Goal: Task Accomplishment & Management: Manage account settings

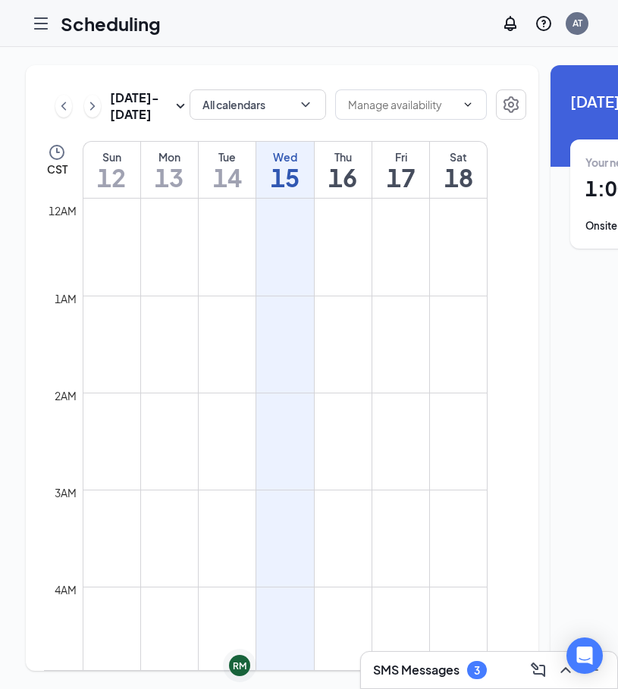
scroll to position [745, 0]
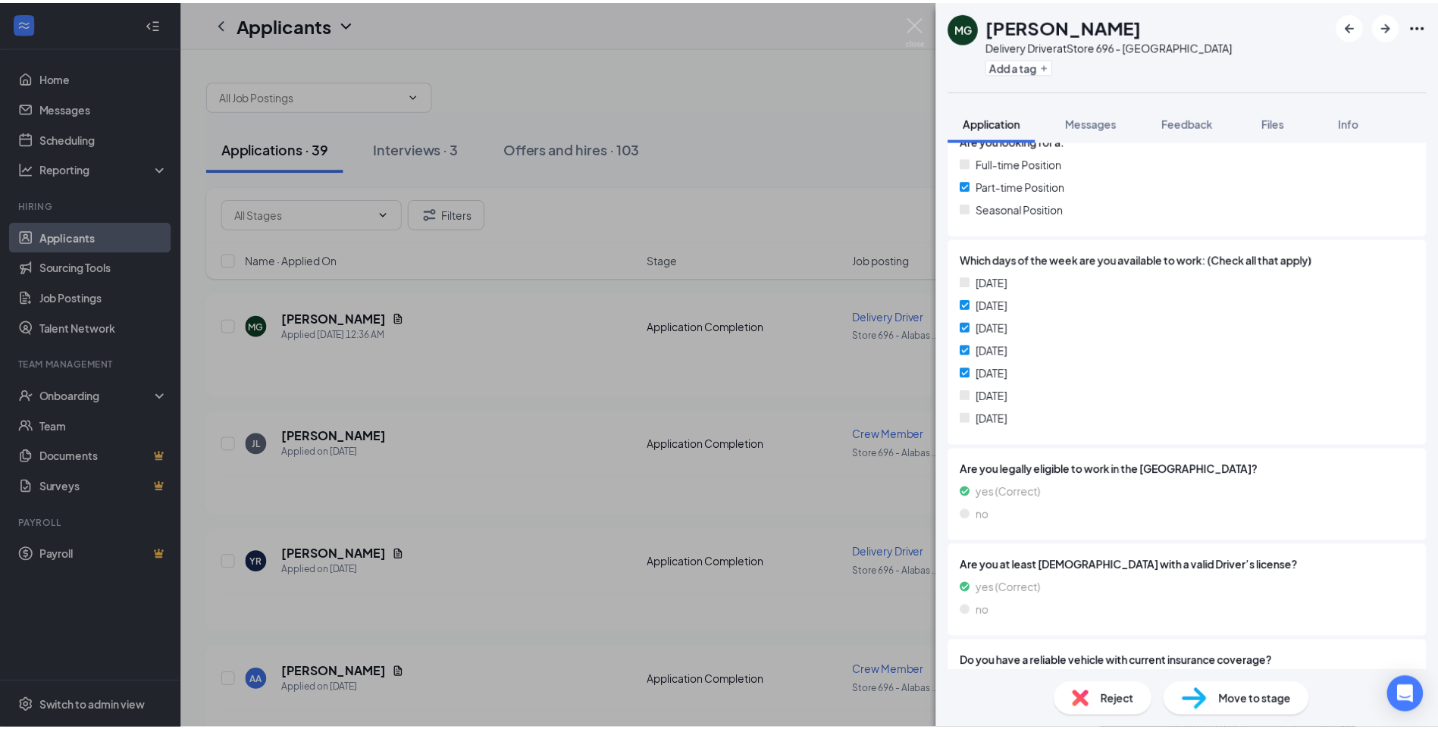
scroll to position [303, 0]
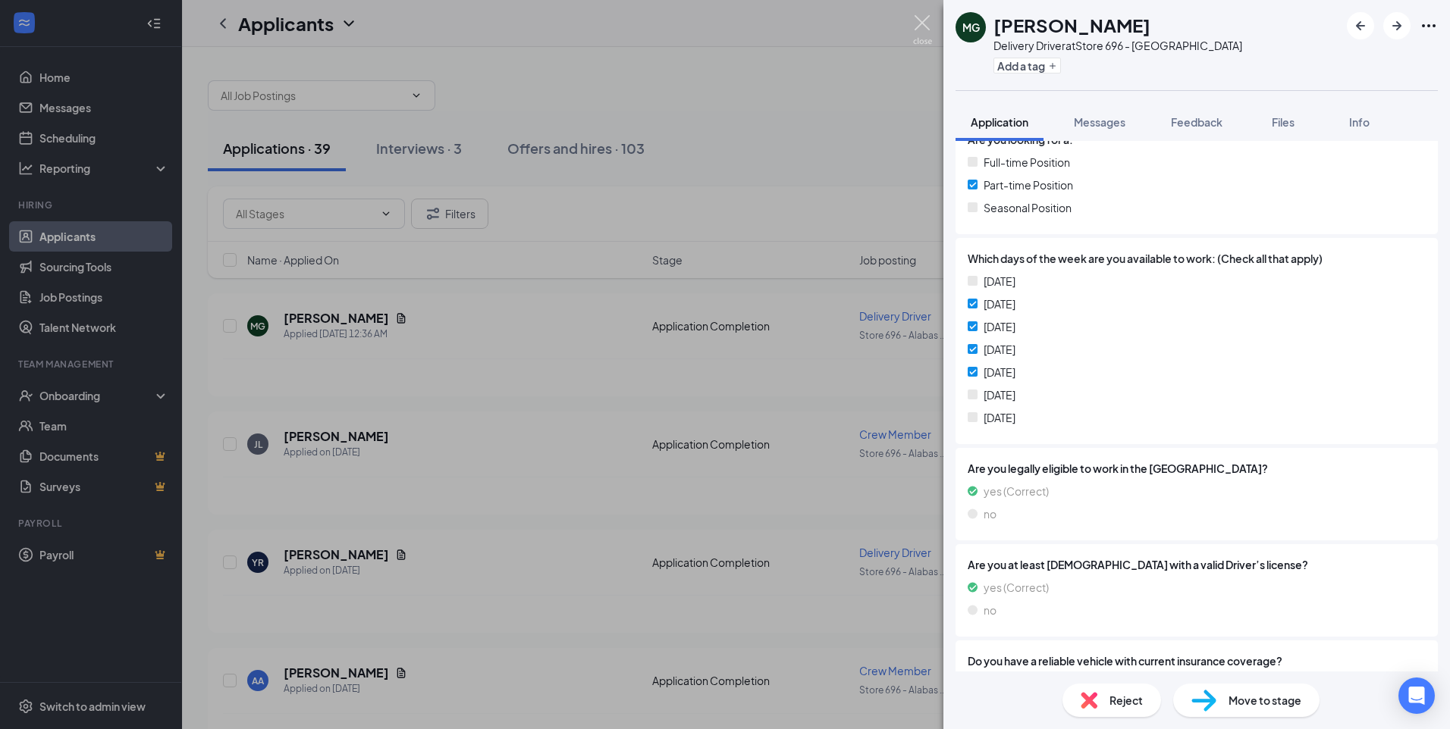
click at [629, 18] on img at bounding box center [922, 30] width 19 height 30
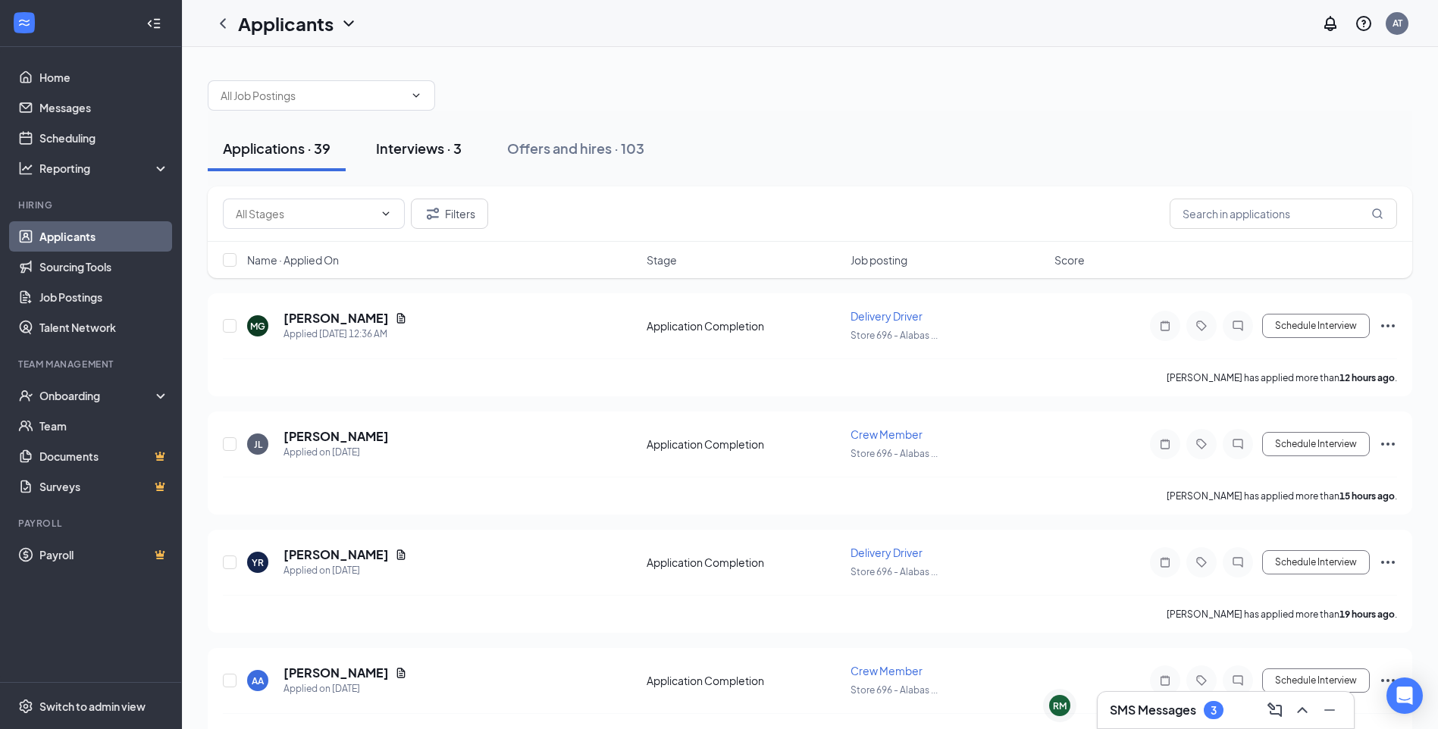
click at [424, 155] on div "Interviews · 3" at bounding box center [419, 148] width 86 height 19
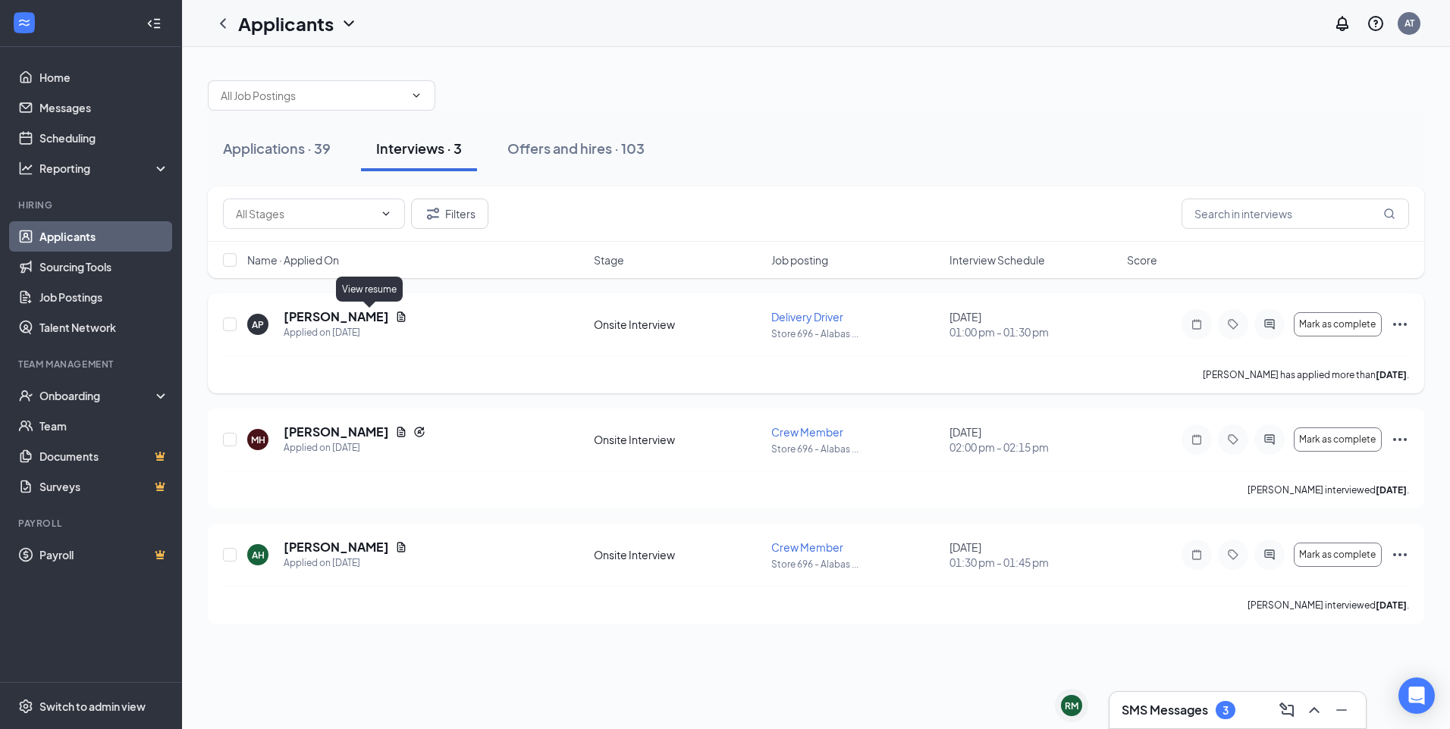
click at [397, 319] on icon "Document" at bounding box center [401, 317] width 8 height 10
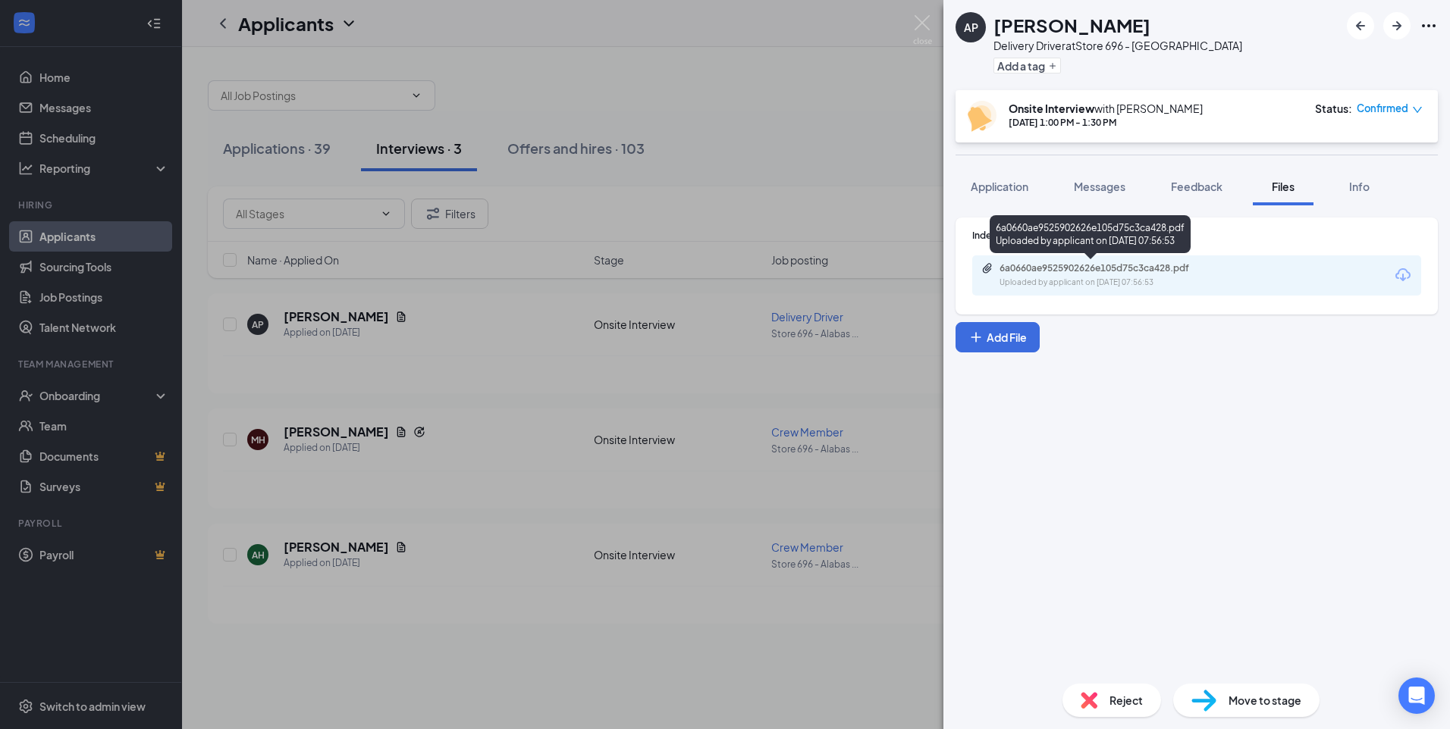
click at [629, 278] on div "Uploaded by applicant on [DATE] 07:56:53" at bounding box center [1112, 283] width 227 height 12
click at [315, 322] on div "AP [PERSON_NAME] Delivery Driver at Store 696 - Alabaster Add a tag Onsite Inte…" at bounding box center [725, 364] width 1450 height 729
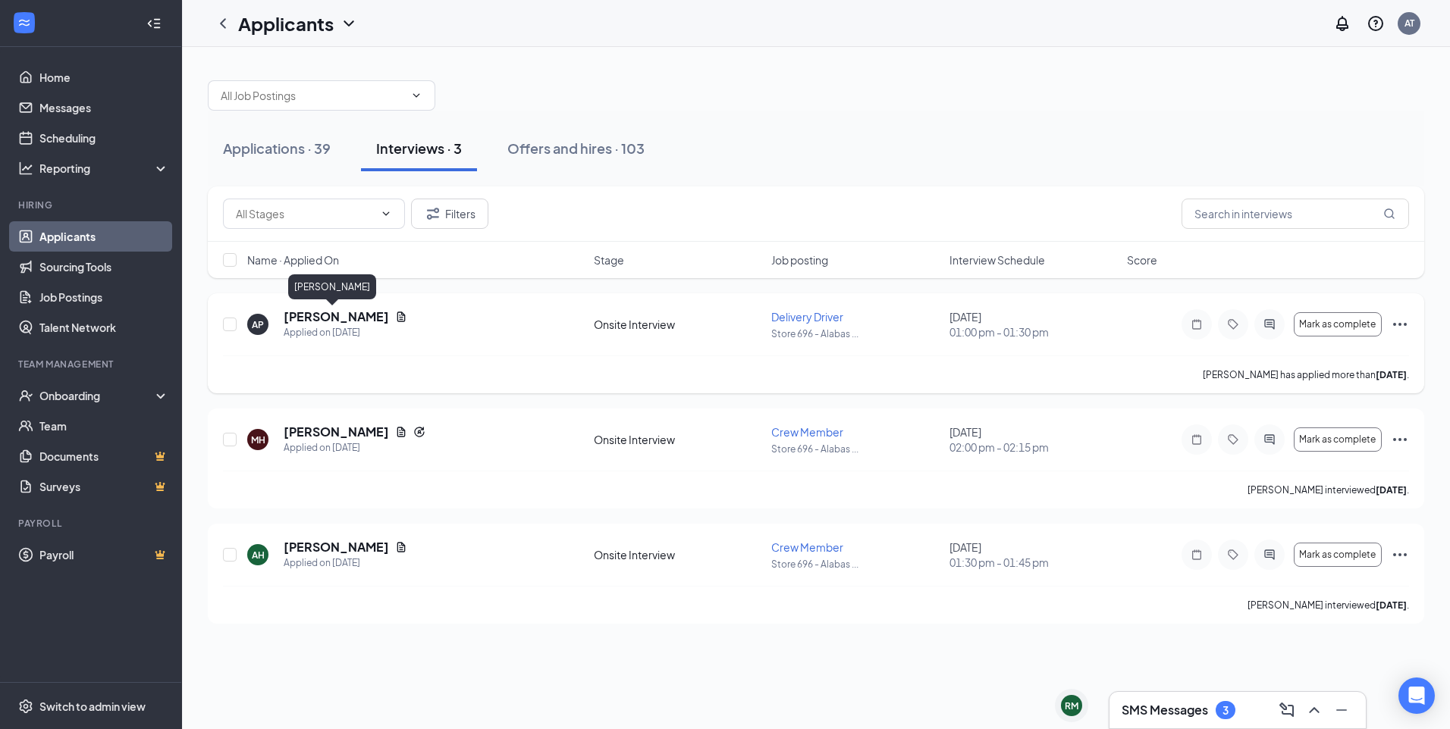
click at [324, 309] on h5 "[PERSON_NAME]" at bounding box center [336, 317] width 105 height 17
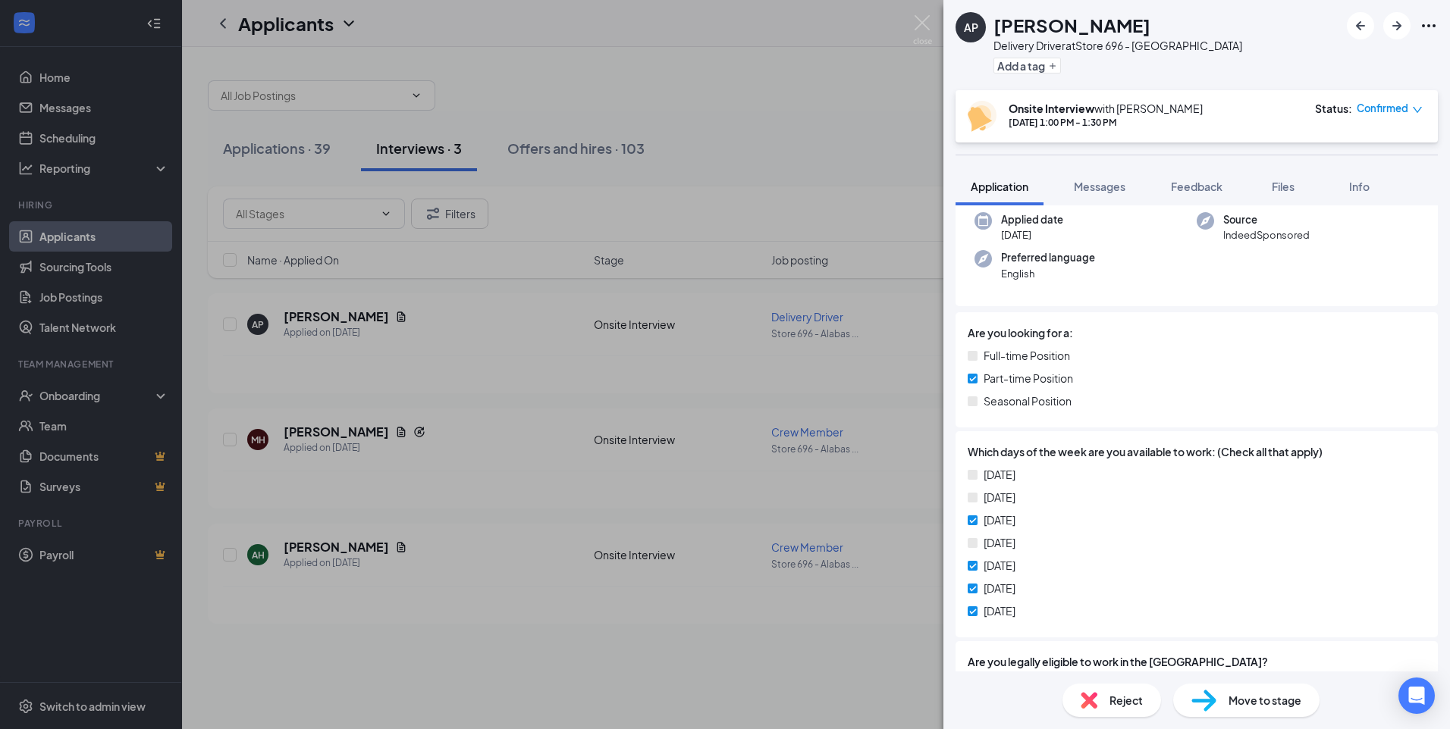
scroll to position [227, 0]
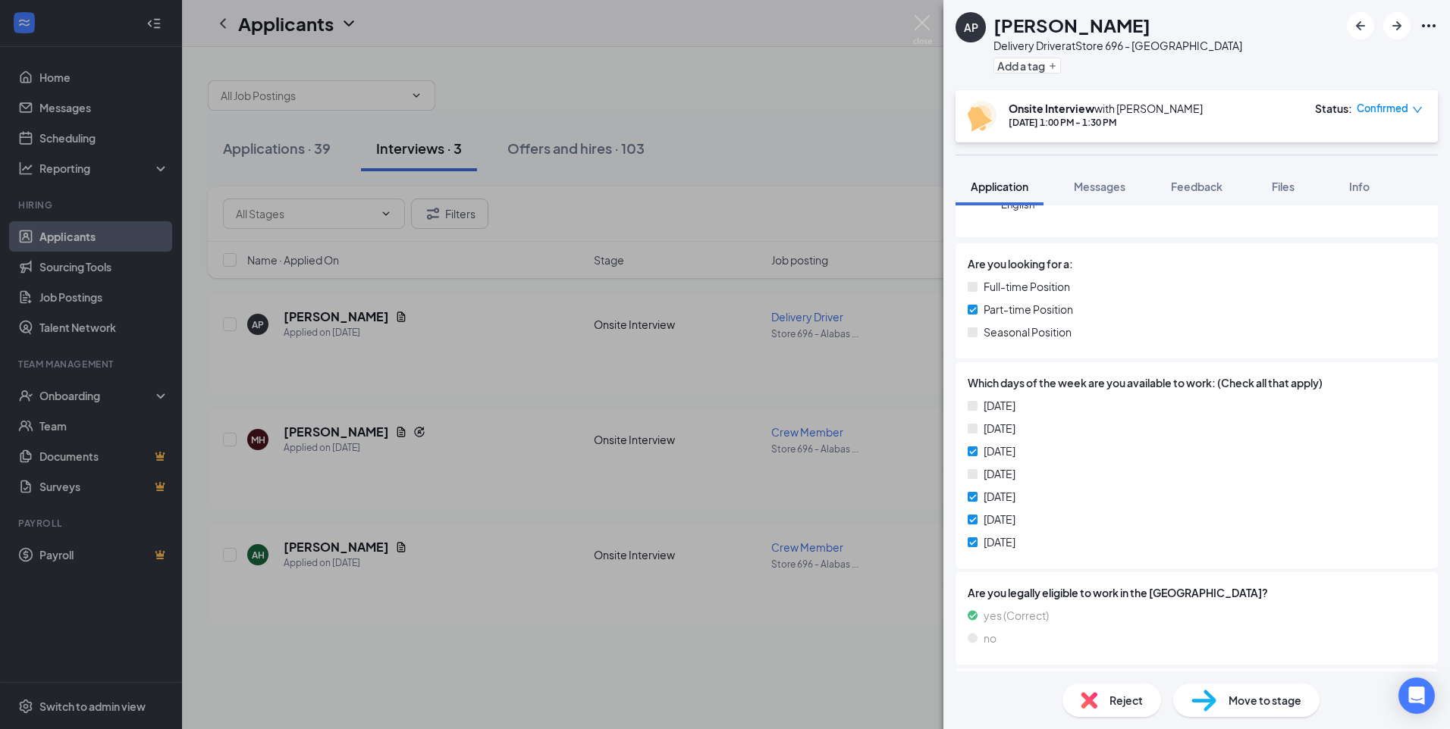
click at [629, 700] on span "Move to stage" at bounding box center [1264, 700] width 73 height 17
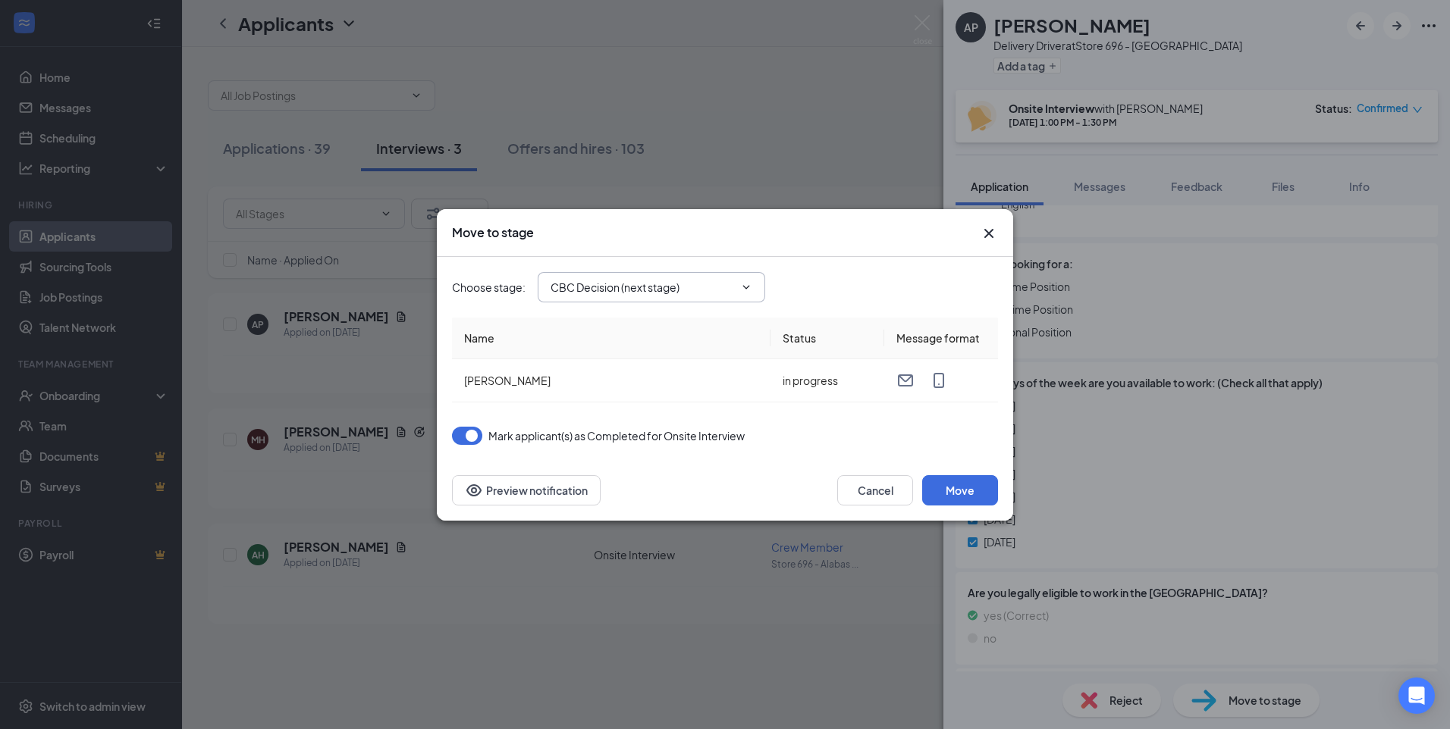
click at [629, 285] on icon "ChevronDown" at bounding box center [746, 287] width 12 height 12
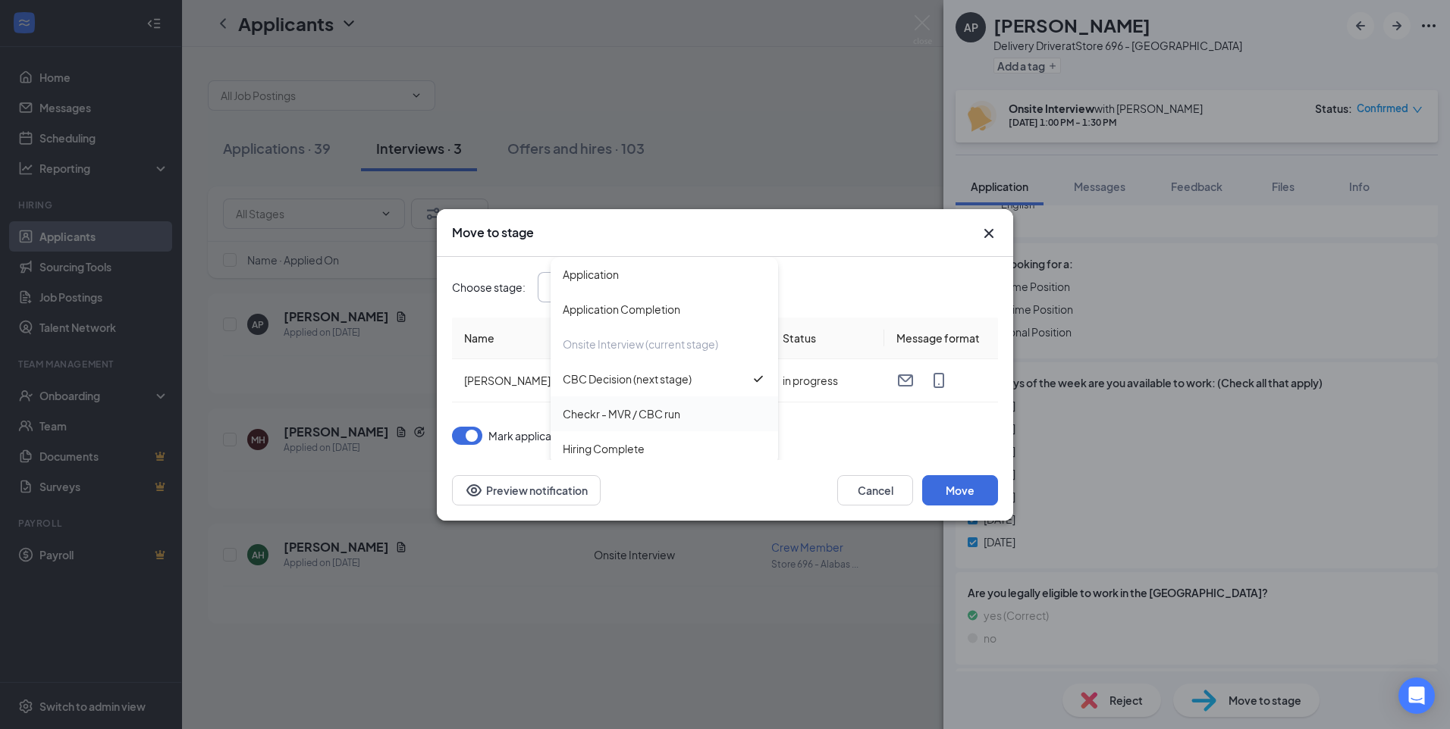
click at [629, 418] on div "Checkr - MVR / CBC run" at bounding box center [622, 414] width 118 height 17
type input "Checkr - MVR / CBC run"
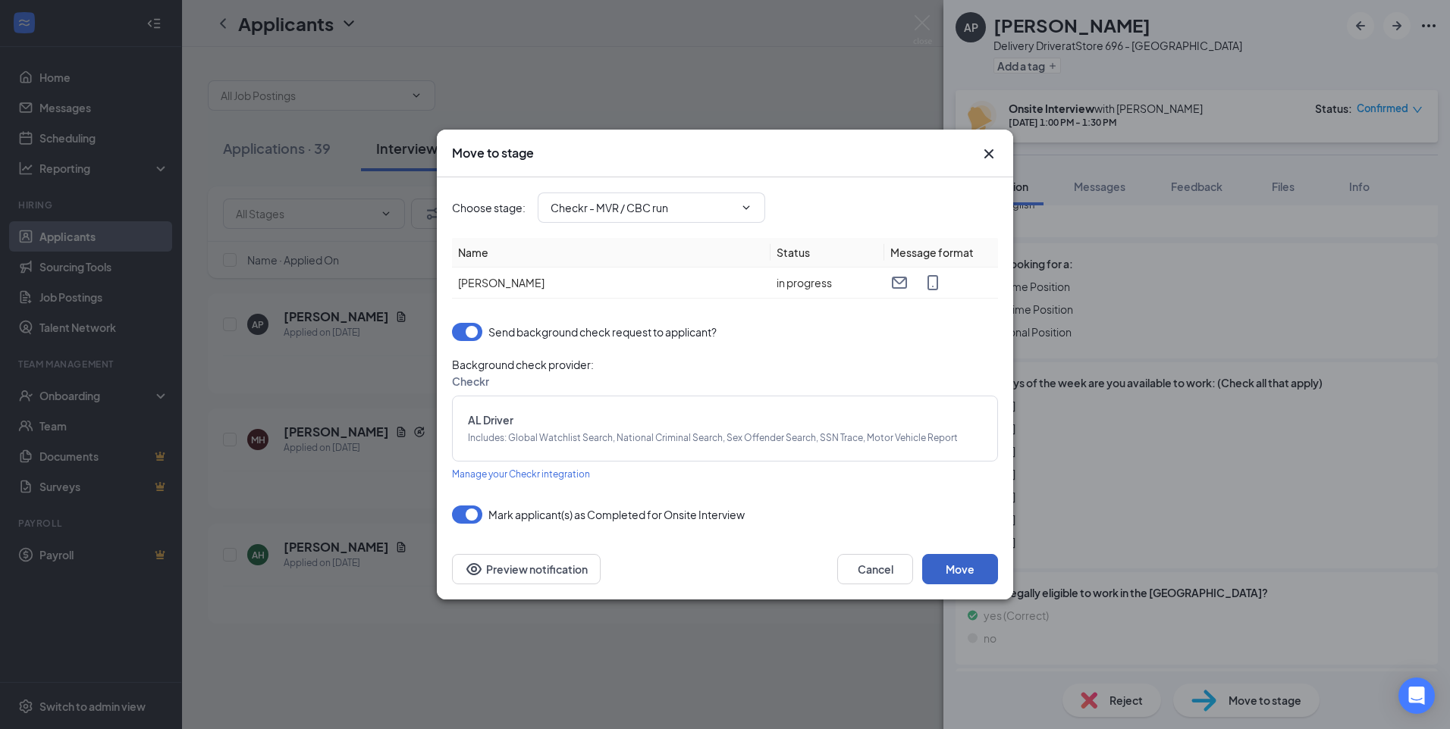
click at [629, 573] on button "Move" at bounding box center [960, 569] width 76 height 30
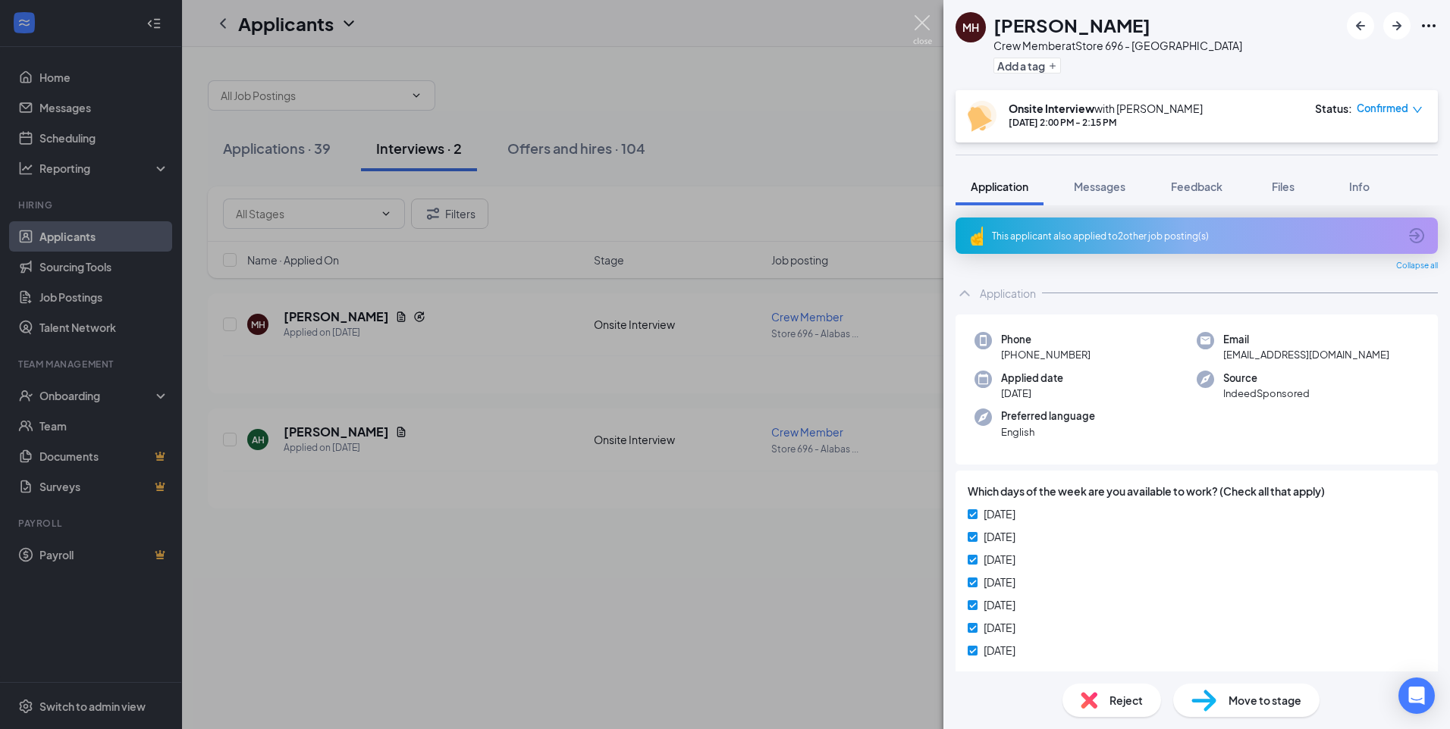
click at [629, 24] on img at bounding box center [922, 30] width 19 height 30
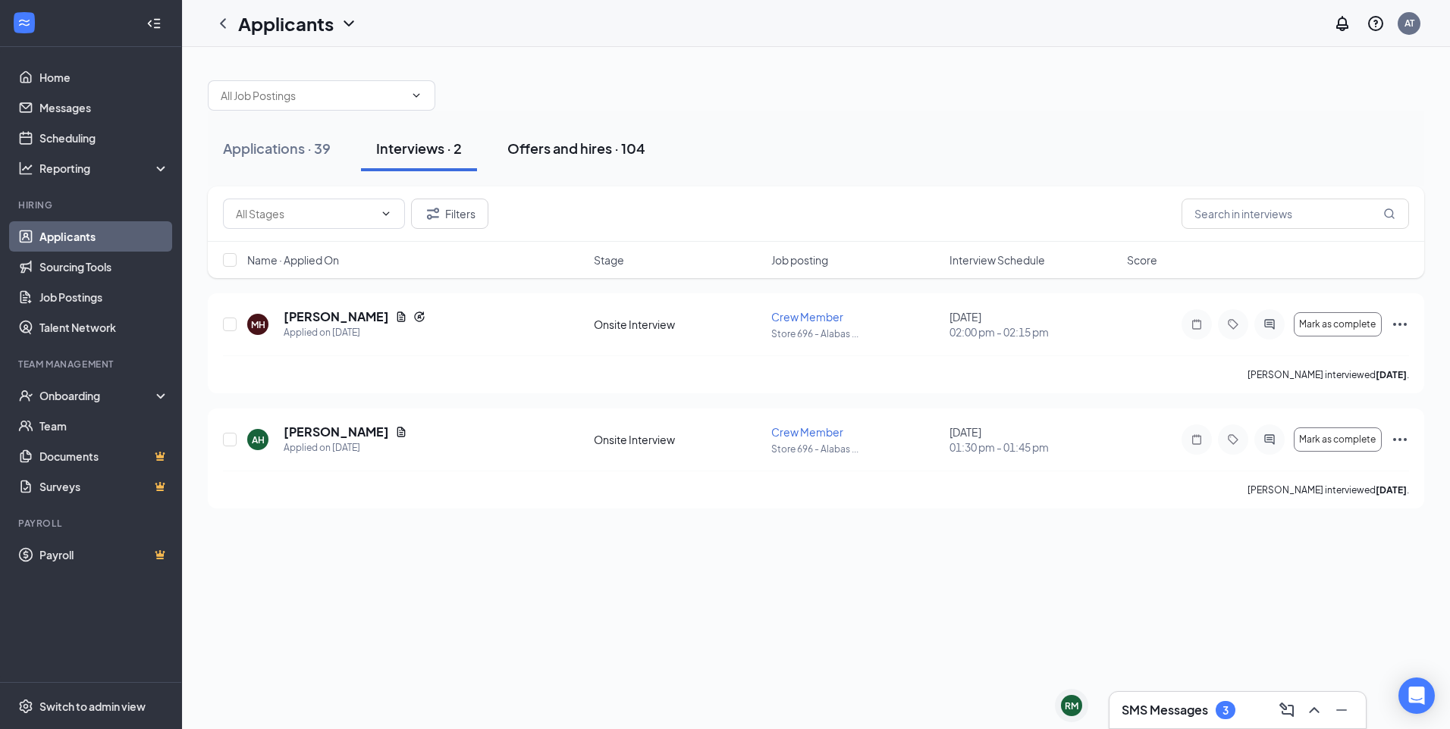
click at [521, 149] on div "Offers and hires · 104" at bounding box center [576, 148] width 138 height 19
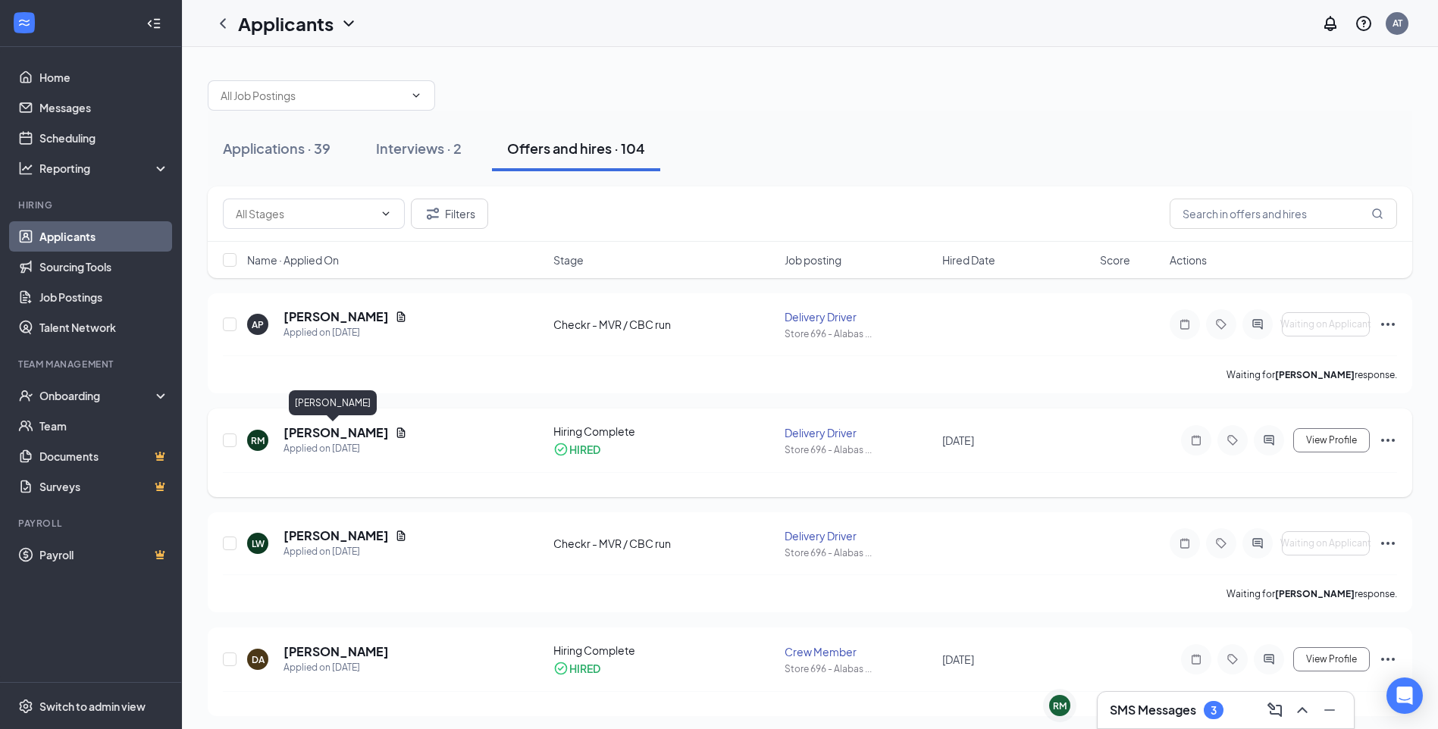
click at [347, 432] on h5 "[PERSON_NAME]" at bounding box center [336, 433] width 105 height 17
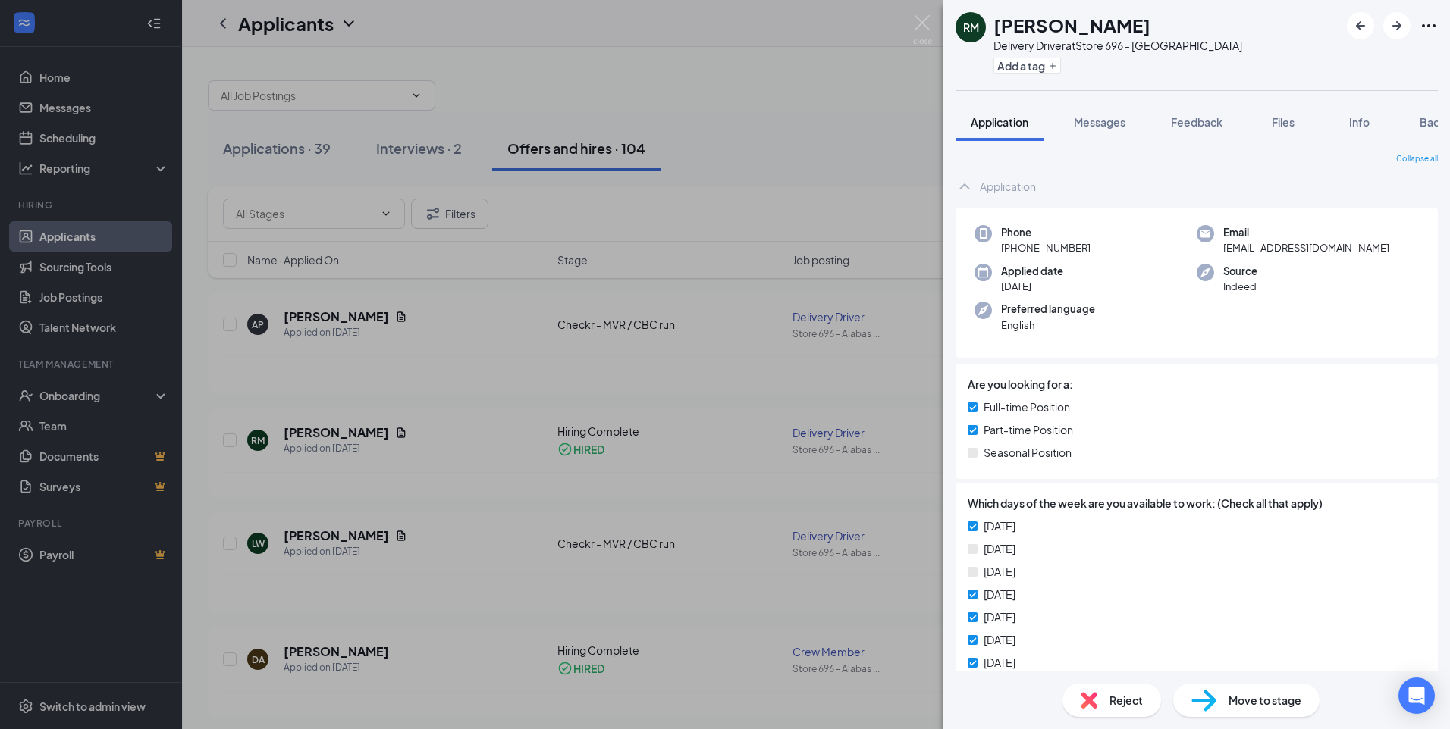
click at [568, 149] on div "RM [PERSON_NAME] Delivery Driver at Store 696 - Alabaster Add a tag Application…" at bounding box center [725, 364] width 1450 height 729
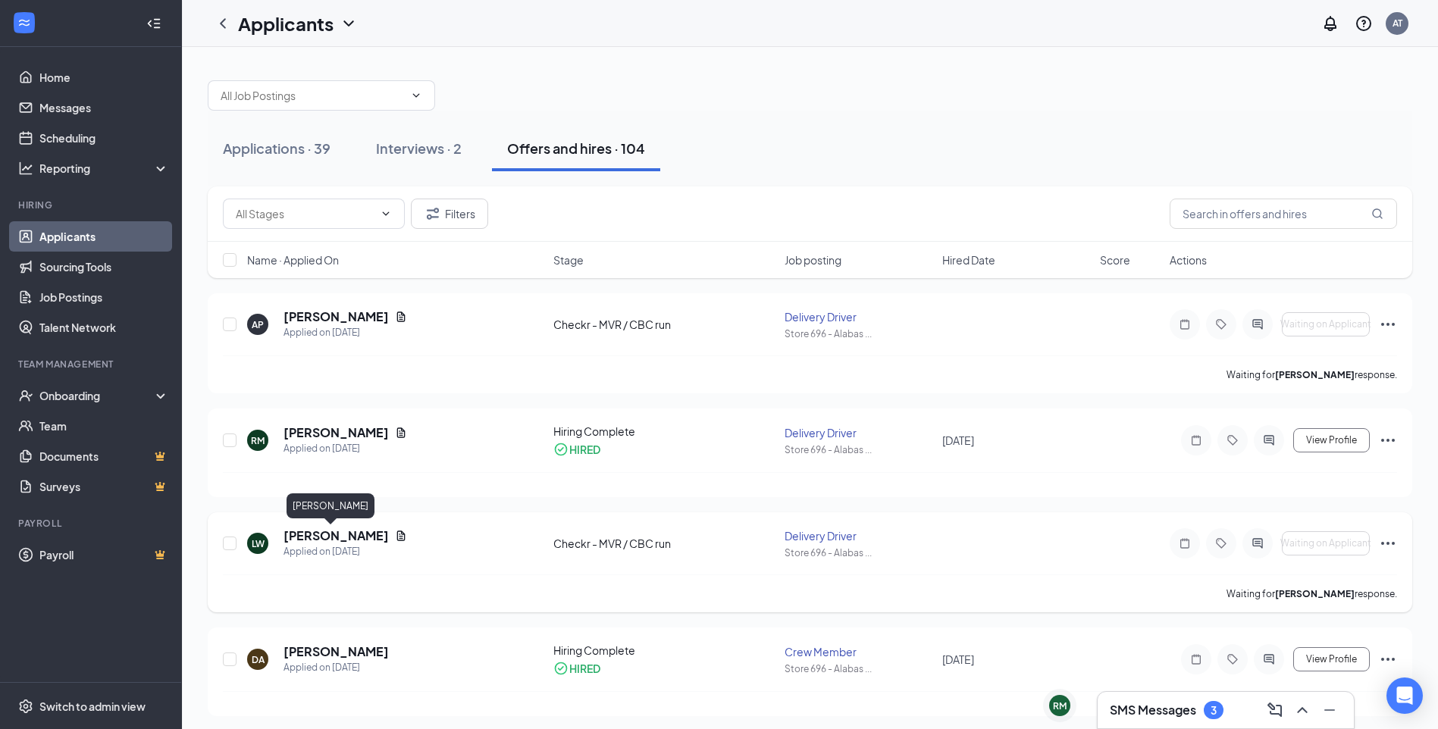
click at [312, 540] on h5 "[PERSON_NAME]" at bounding box center [336, 536] width 105 height 17
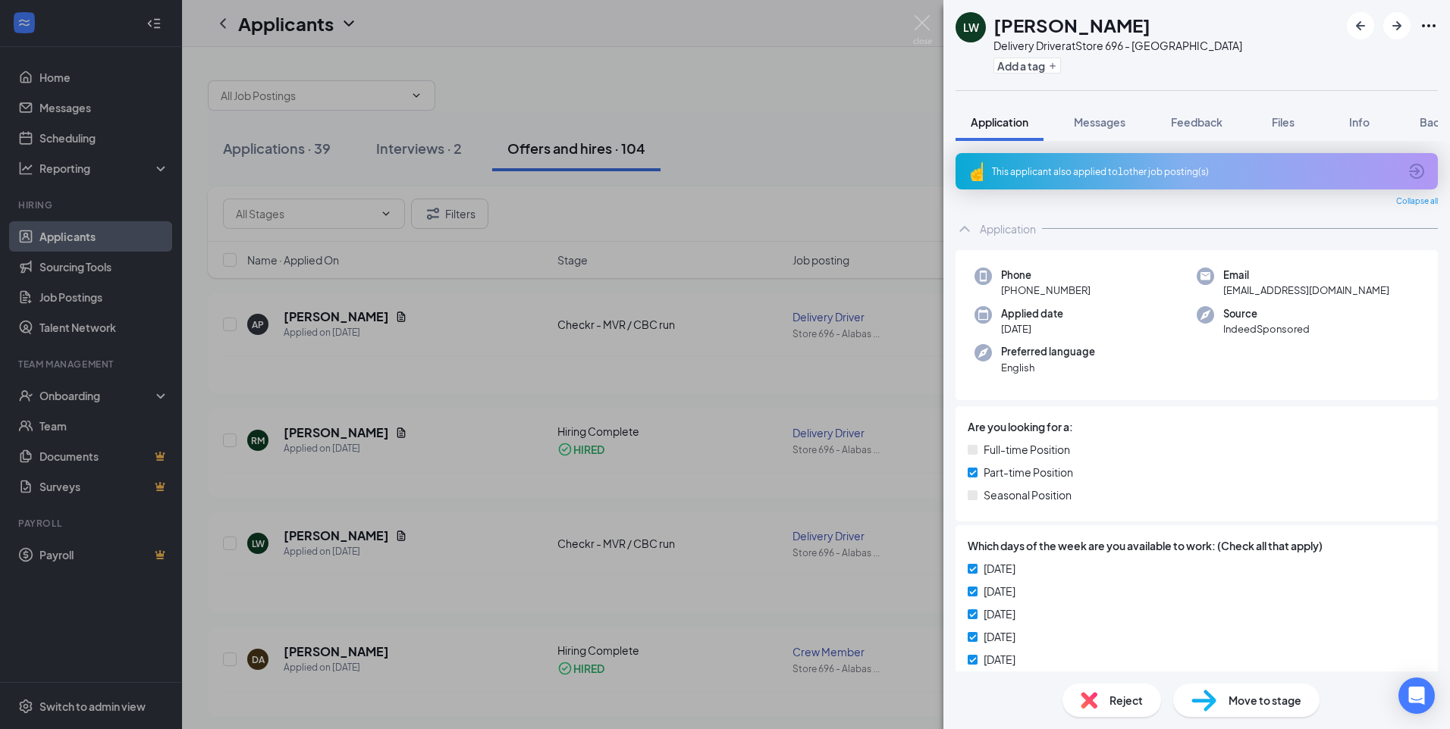
click at [629, 125] on div "[PERSON_NAME] Delivery Driver at Store 696 - Alabaster Add a tag Application Me…" at bounding box center [725, 364] width 1450 height 729
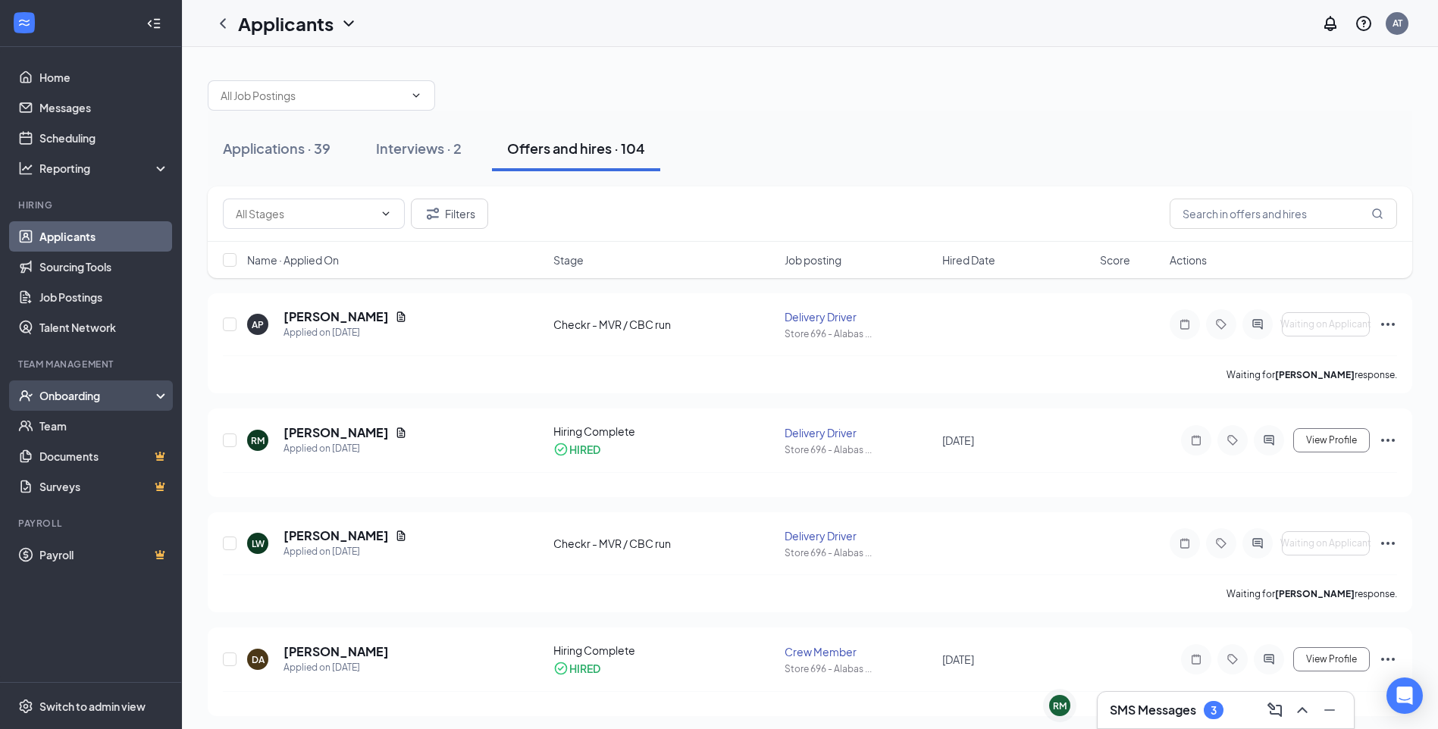
click at [86, 397] on div "Onboarding" at bounding box center [97, 395] width 117 height 15
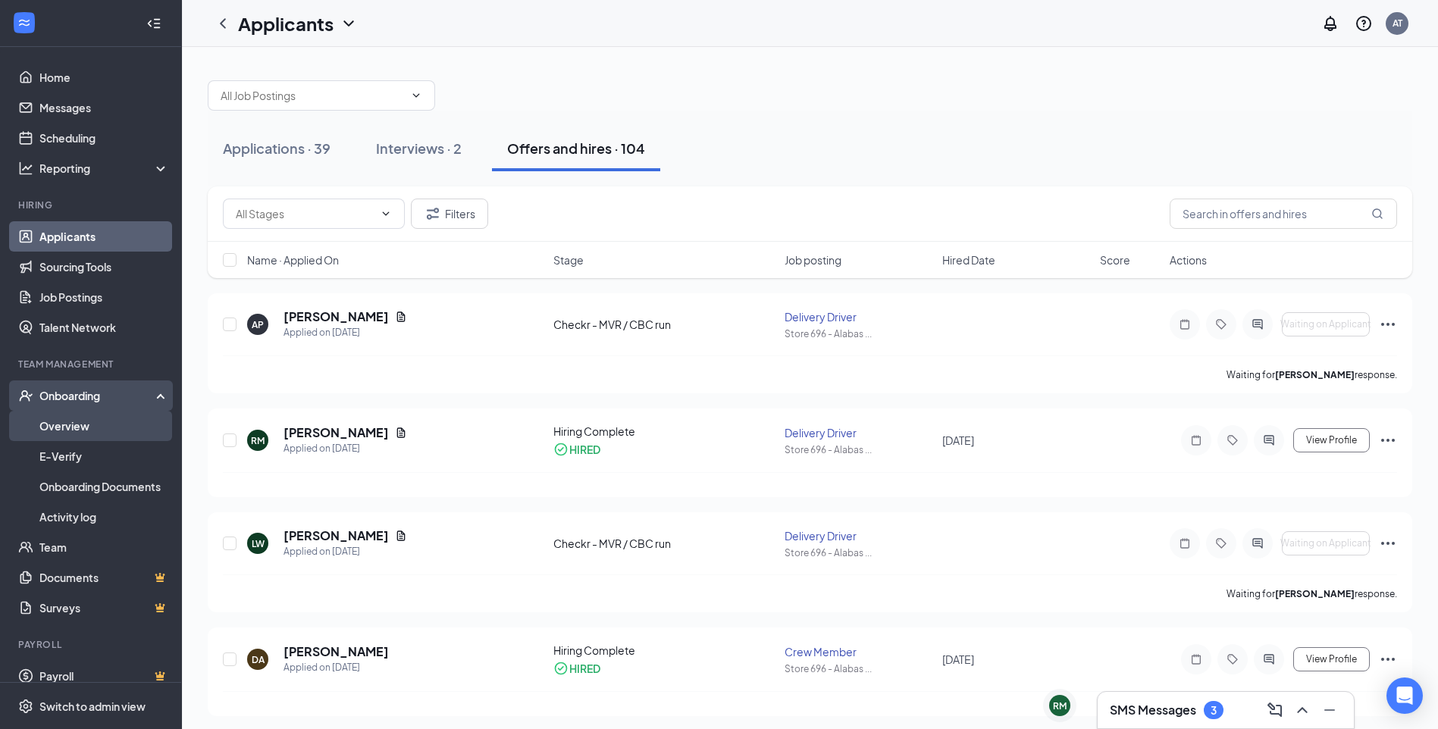
click at [68, 429] on link "Overview" at bounding box center [104, 426] width 130 height 30
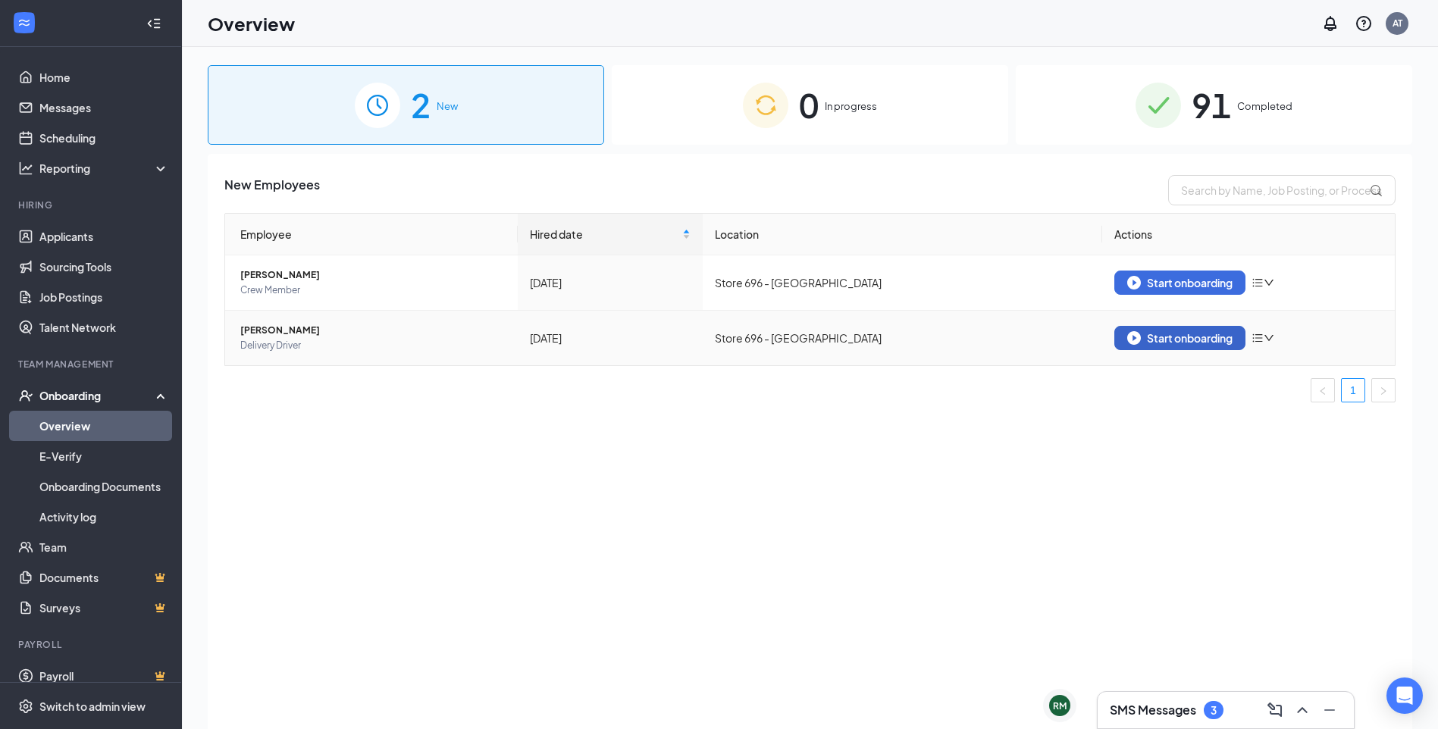
click at [629, 337] on div "Start onboarding" at bounding box center [1179, 338] width 105 height 14
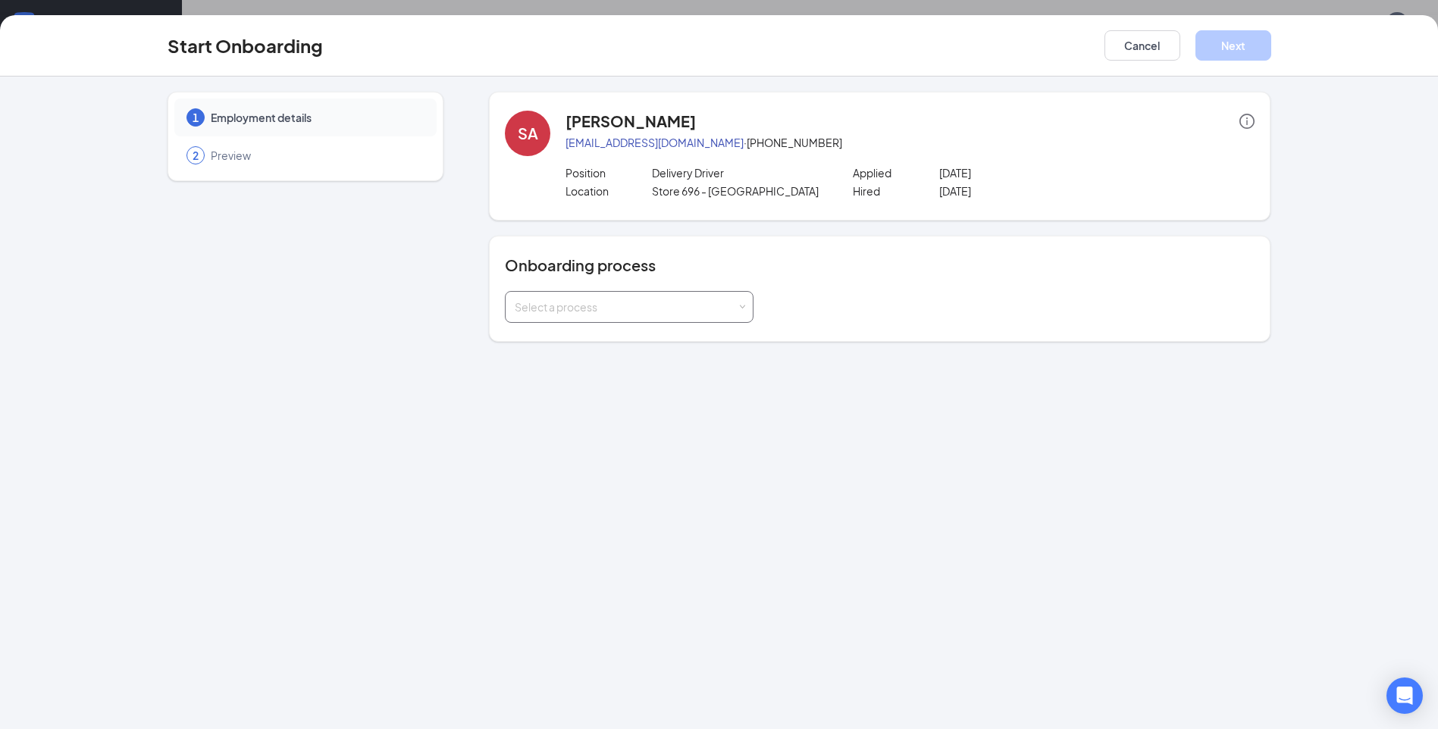
click at [629, 306] on span at bounding box center [742, 307] width 7 height 7
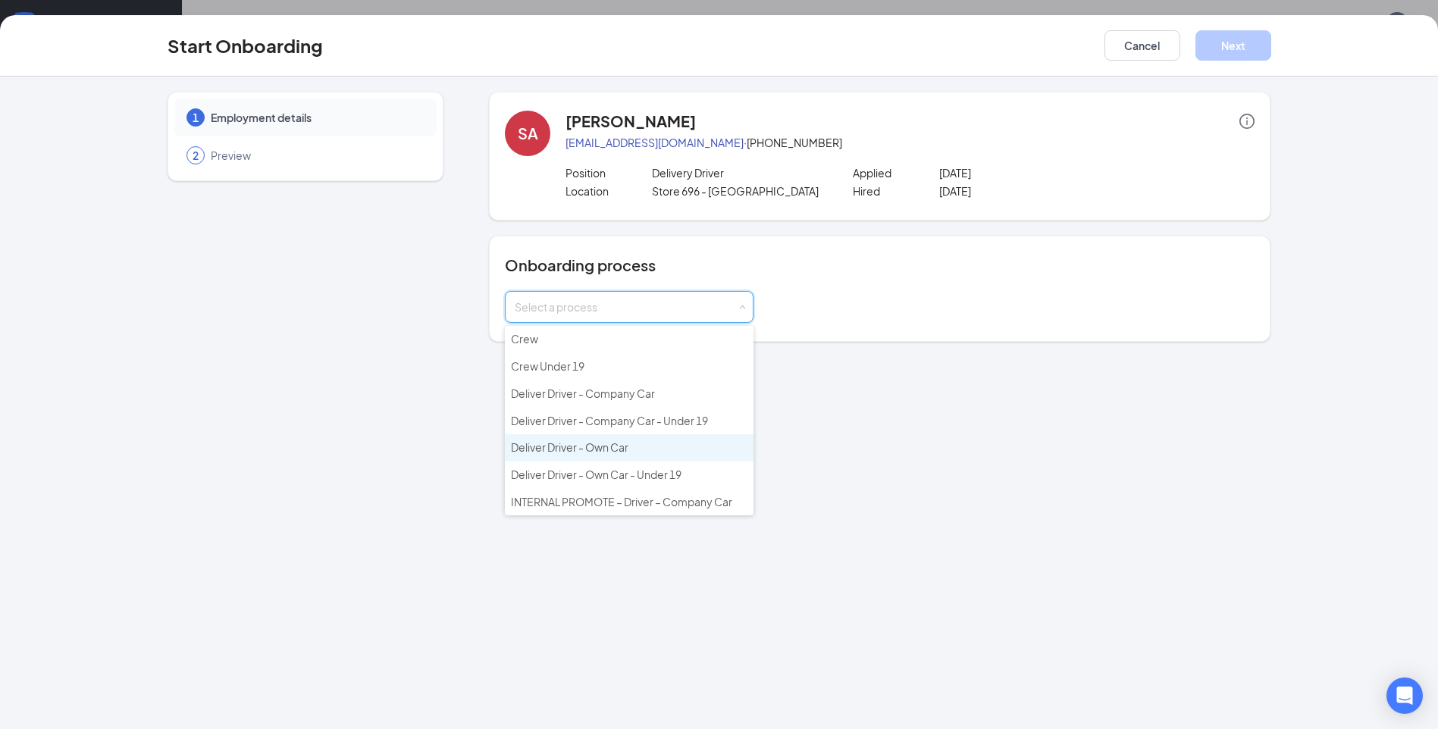
click at [599, 450] on span "Deliver Driver - Own Car" at bounding box center [570, 448] width 118 height 14
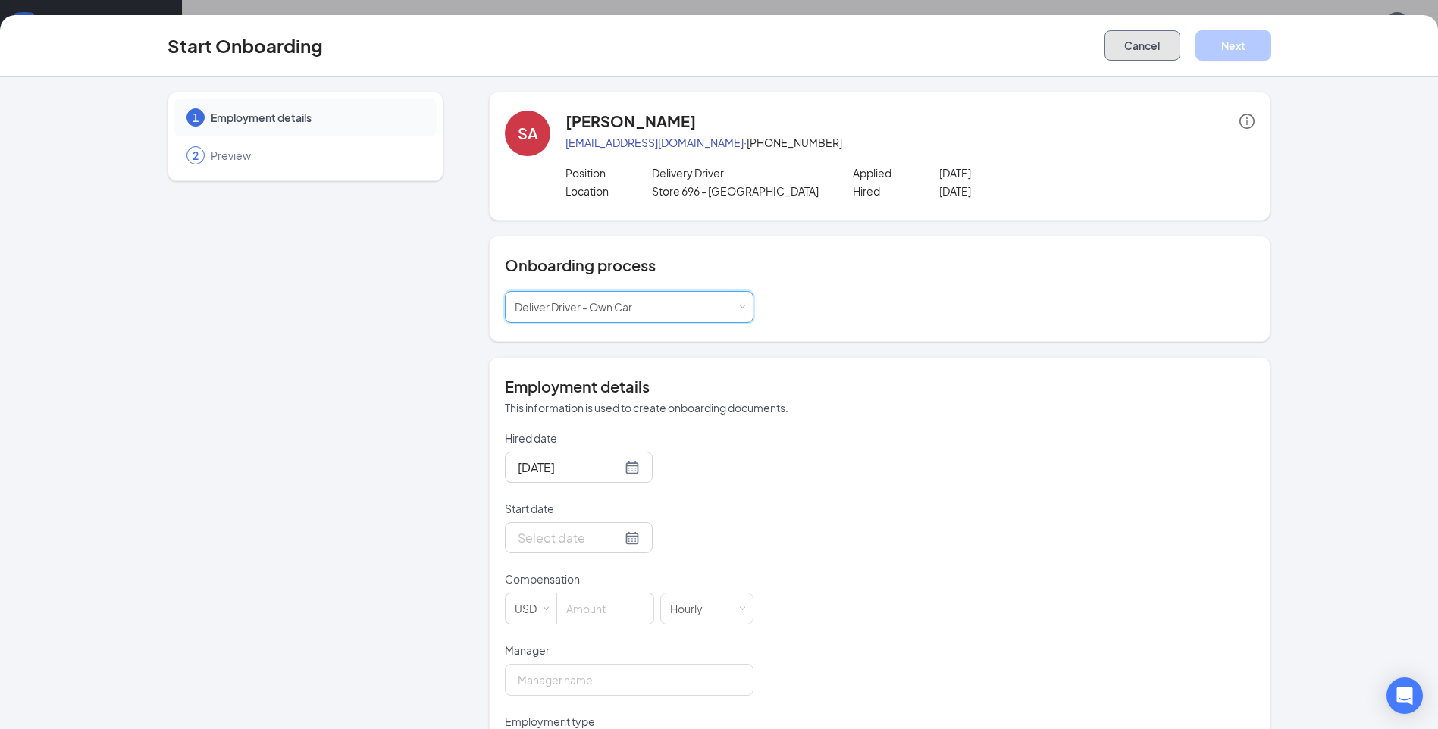
click at [629, 55] on button "Cancel" at bounding box center [1143, 45] width 76 height 30
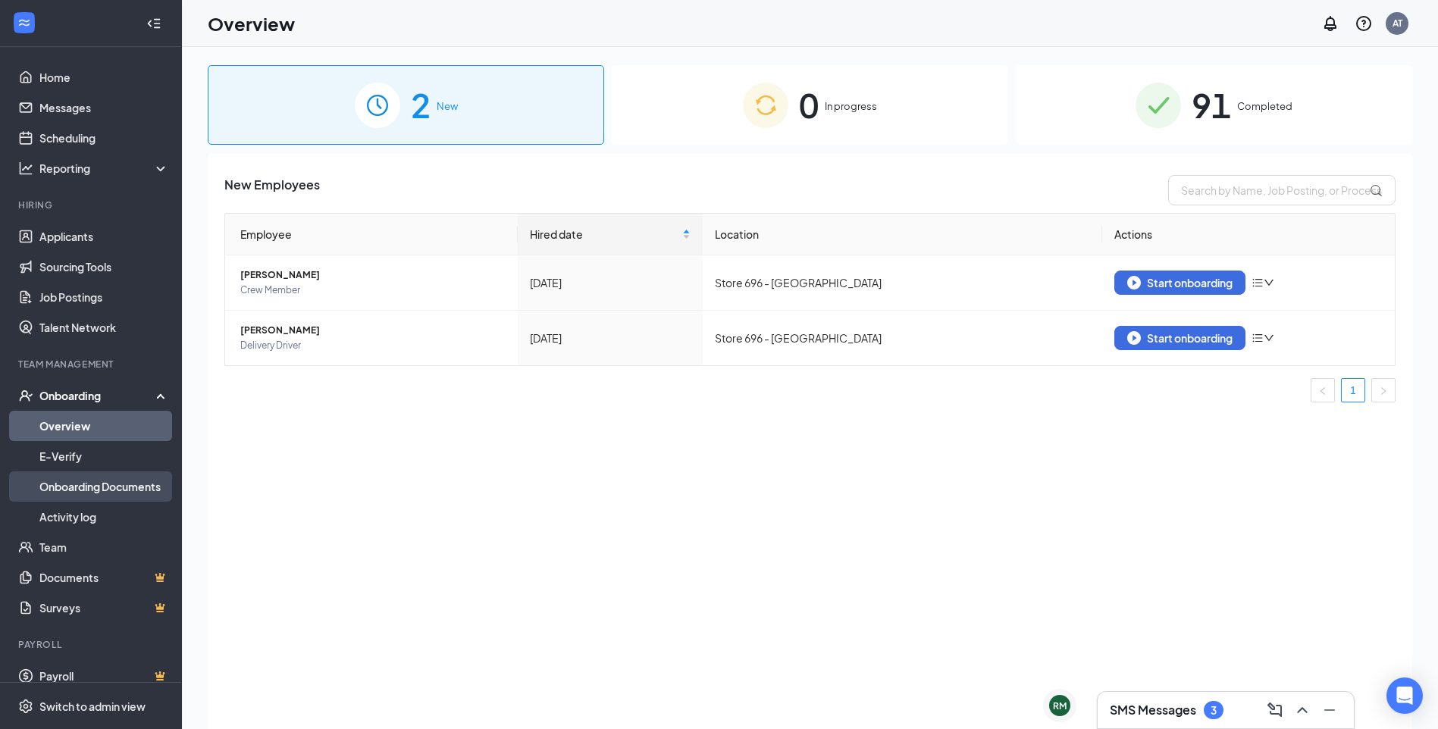
click at [87, 490] on link "Onboarding Documents" at bounding box center [104, 487] width 130 height 30
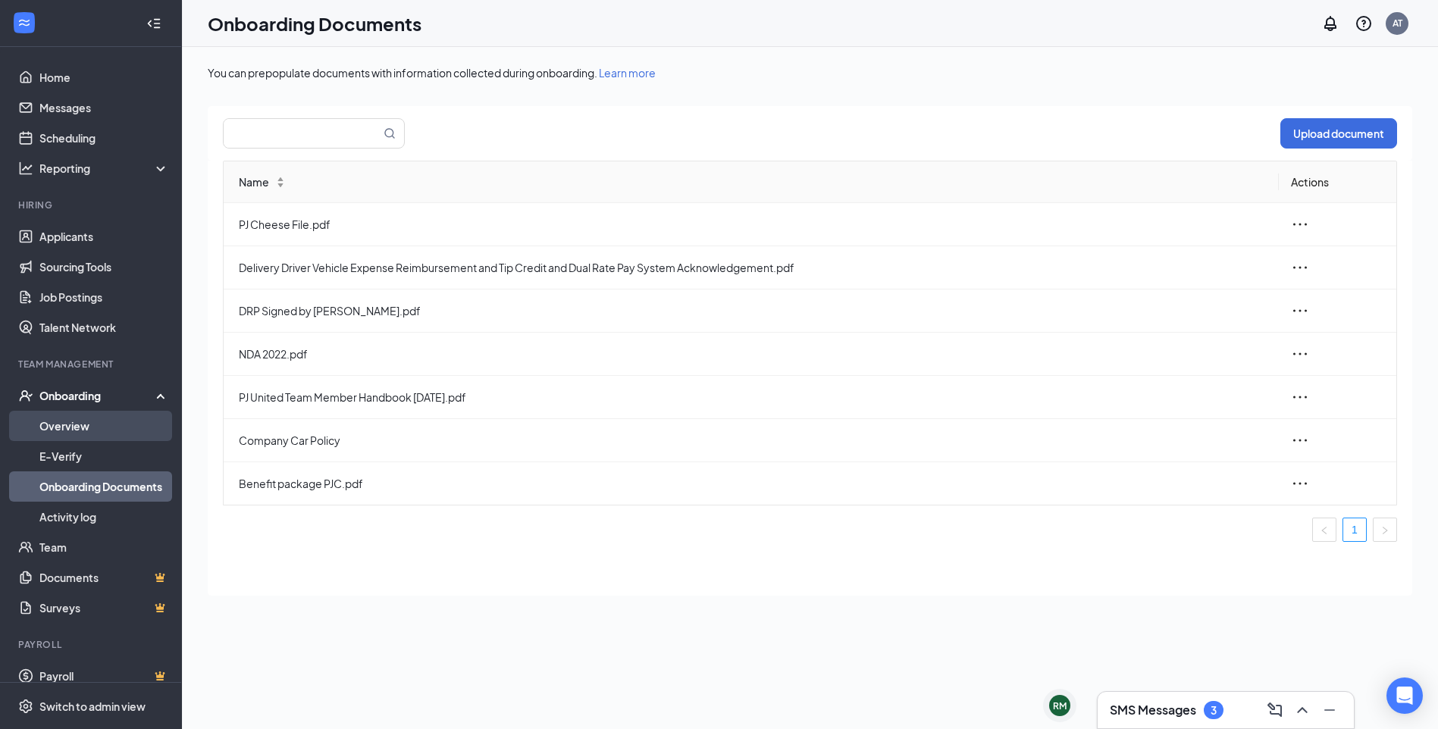
click at [78, 436] on link "Overview" at bounding box center [104, 426] width 130 height 30
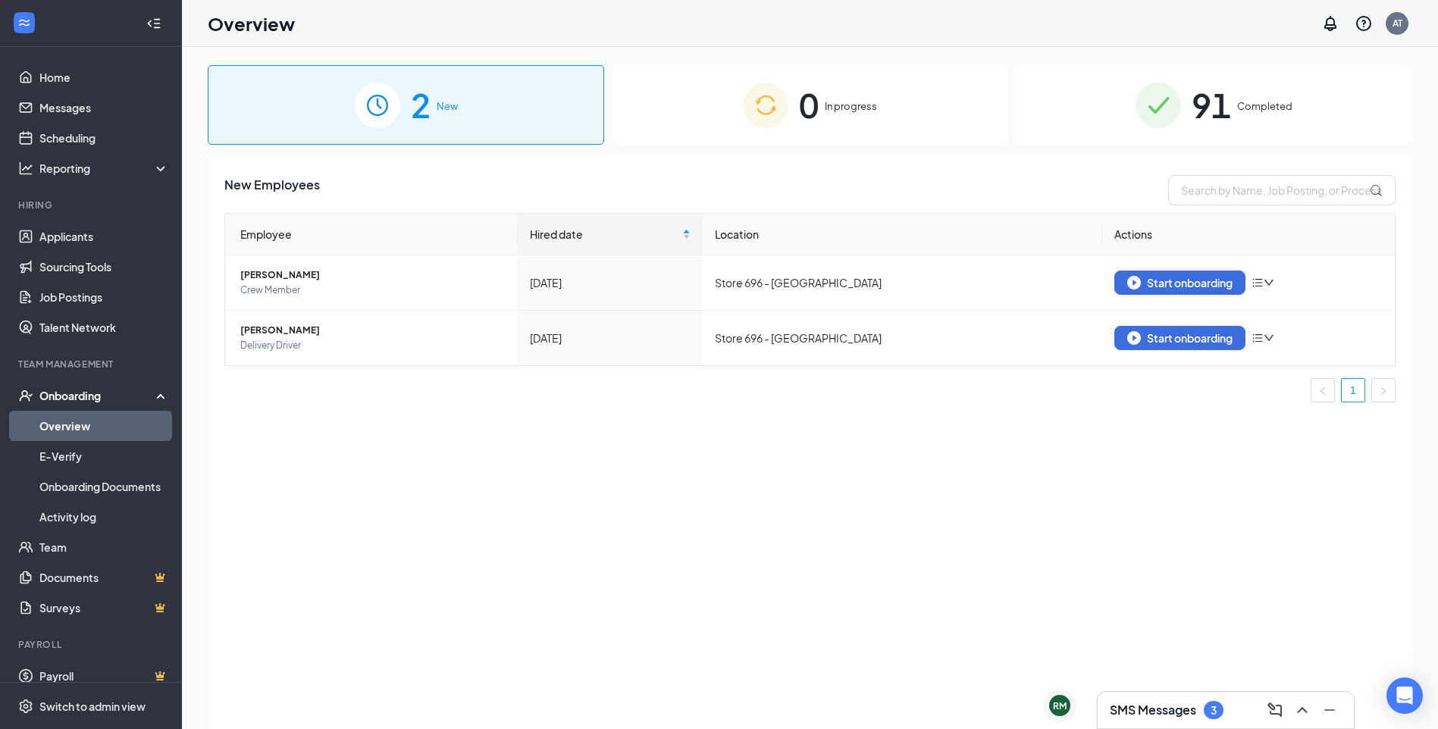
click at [629, 105] on span "91" at bounding box center [1211, 105] width 39 height 52
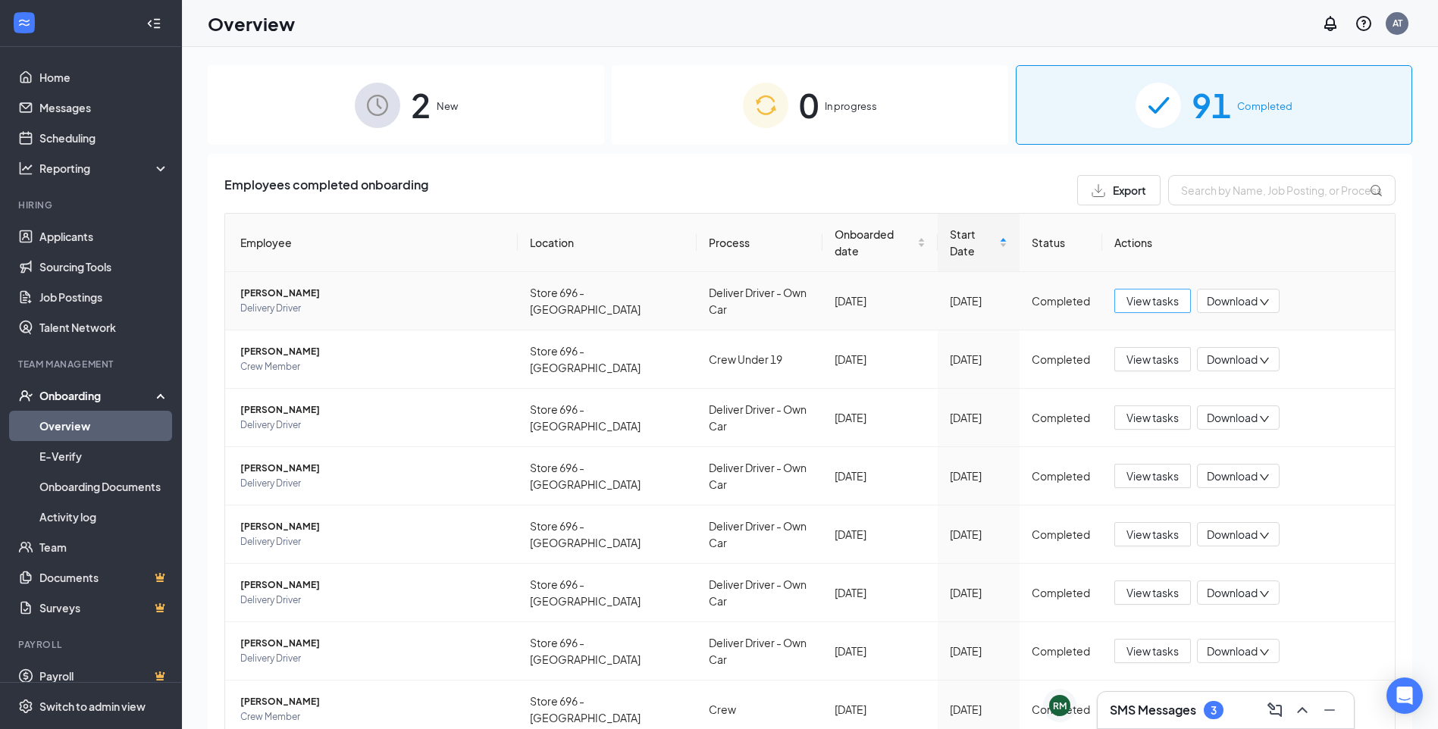
click at [629, 293] on span "View tasks" at bounding box center [1153, 301] width 52 height 17
